Goal: Task Accomplishment & Management: Complete application form

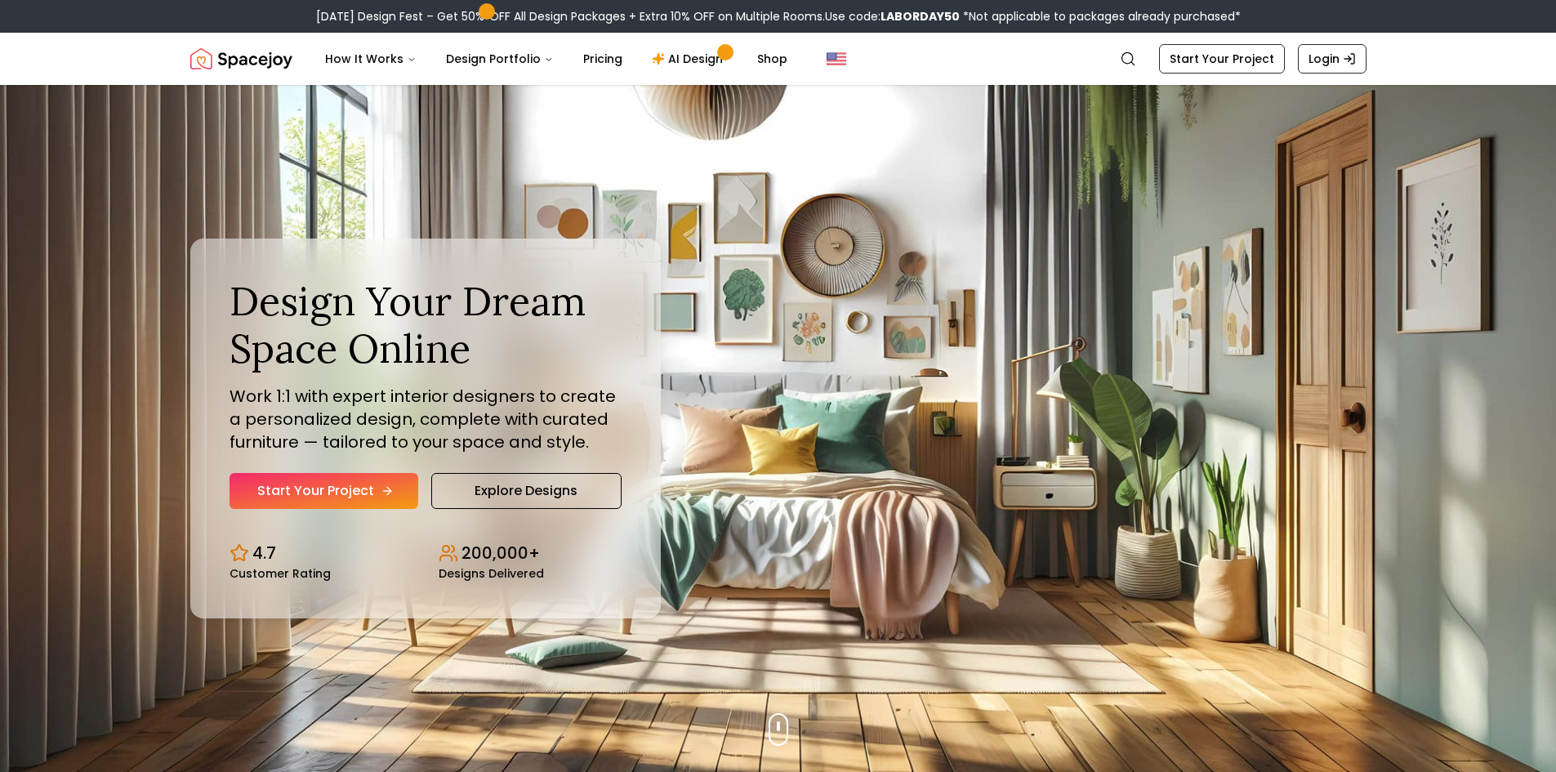
click at [360, 501] on link "Start Your Project" at bounding box center [323, 491] width 189 height 36
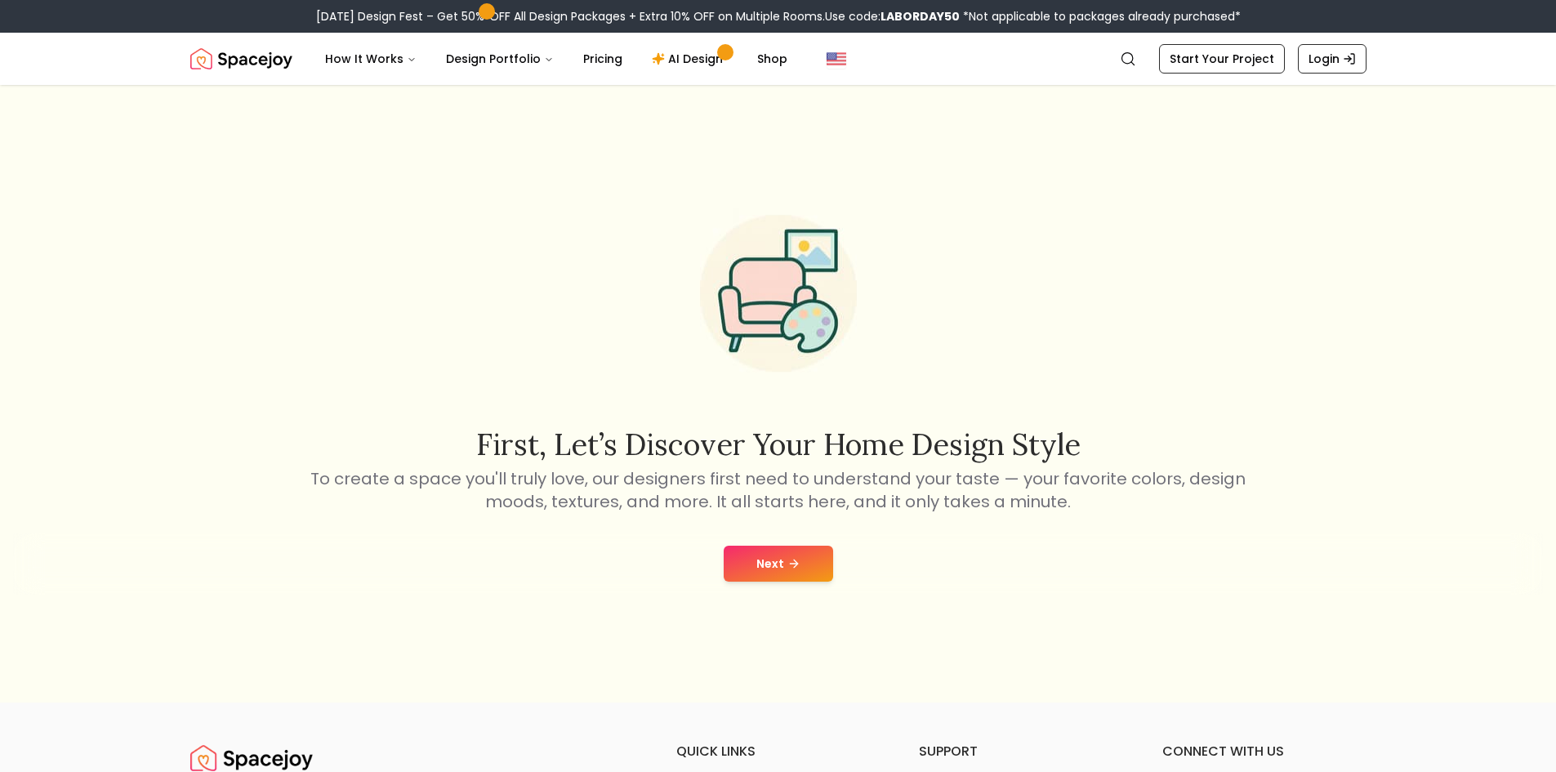
click at [777, 560] on button "Next" at bounding box center [777, 563] width 109 height 36
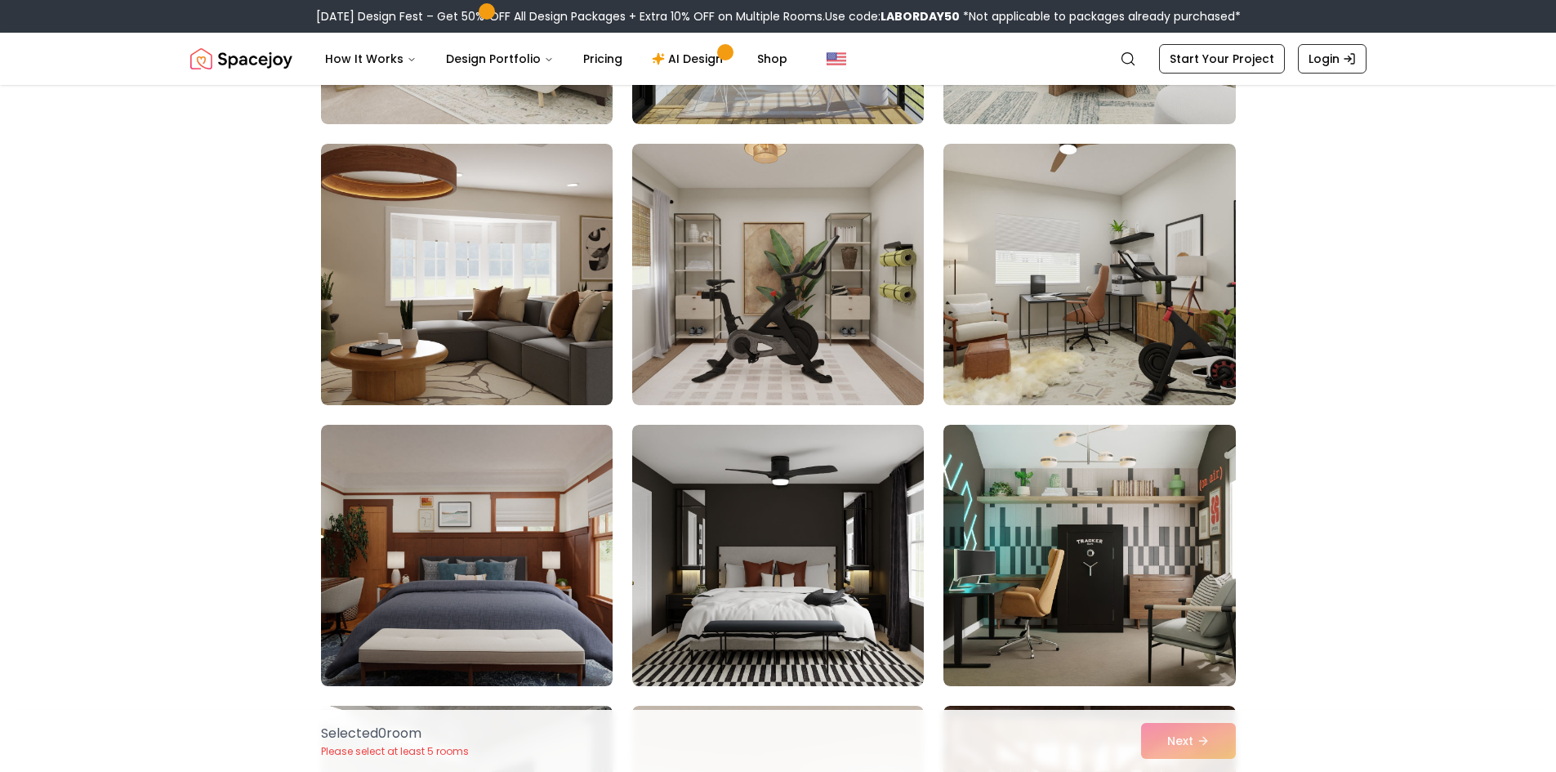
scroll to position [1198, 0]
